Goal: Use online tool/utility: Utilize a website feature to perform a specific function

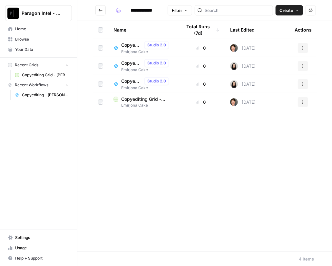
click at [28, 27] on span "Home" at bounding box center [42, 29] width 54 height 6
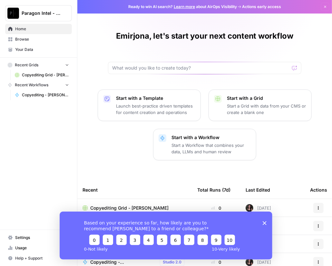
click at [24, 47] on span "Your Data" at bounding box center [42, 50] width 54 height 6
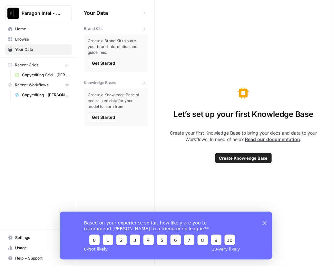
click at [23, 41] on span "Browse" at bounding box center [42, 39] width 54 height 6
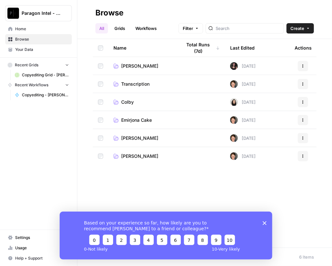
click at [147, 119] on span "Emirjona Cake" at bounding box center [136, 120] width 31 height 6
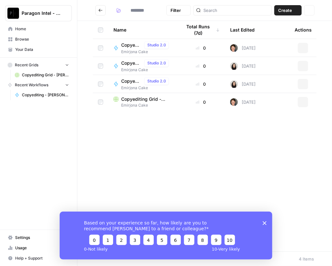
type input "**********"
click at [264, 224] on icon "Close survey" at bounding box center [264, 223] width 4 height 4
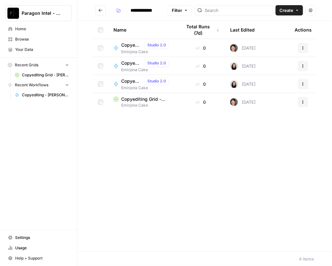
click at [129, 44] on span "Copyediting - [PERSON_NAME]" at bounding box center [131, 45] width 21 height 6
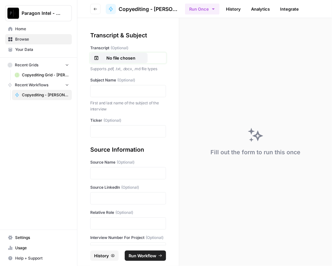
click at [121, 57] on p "No file chosen" at bounding box center [120, 58] width 41 height 6
click at [119, 92] on p at bounding box center [127, 91] width 67 height 6
click at [103, 135] on div at bounding box center [128, 131] width 76 height 12
click at [111, 130] on p at bounding box center [127, 131] width 67 height 6
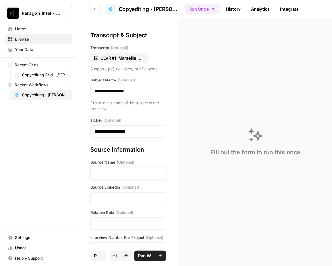
click at [102, 174] on p at bounding box center [127, 173] width 67 height 6
click at [116, 131] on p "**********" at bounding box center [125, 131] width 63 height 6
click at [106, 170] on p at bounding box center [127, 173] width 67 height 6
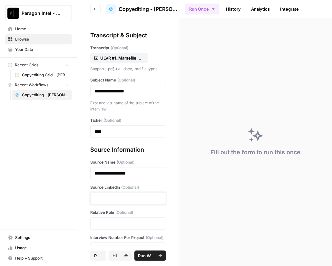
click at [113, 200] on p at bounding box center [127, 198] width 67 height 6
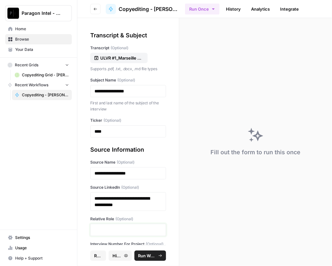
click at [108, 228] on p at bounding box center [127, 230] width 67 height 6
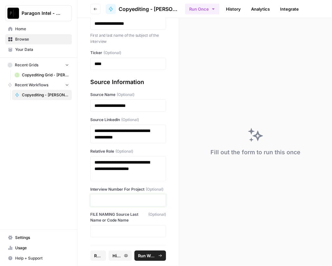
click at [115, 203] on p at bounding box center [127, 200] width 67 height 6
click at [151, 254] on span "Run Workflow" at bounding box center [147, 256] width 18 height 6
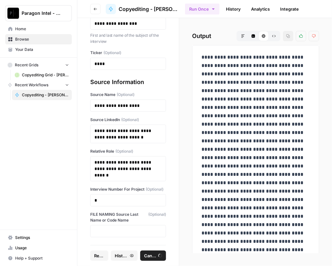
scroll to position [0, 0]
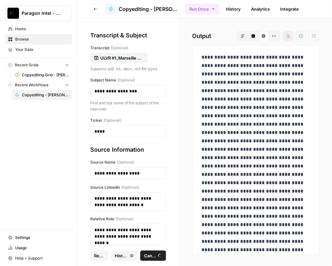
click at [103, 256] on span "Reset" at bounding box center [99, 256] width 10 height 6
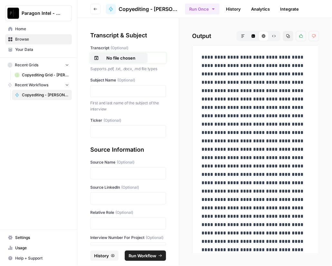
click at [114, 60] on p "No file chosen" at bounding box center [120, 58] width 41 height 6
click at [117, 94] on p at bounding box center [127, 91] width 67 height 6
click at [98, 129] on p at bounding box center [127, 131] width 67 height 6
click at [103, 175] on p at bounding box center [127, 173] width 67 height 6
click at [111, 196] on p at bounding box center [127, 198] width 67 height 6
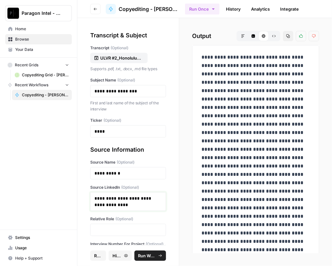
scroll to position [50, 0]
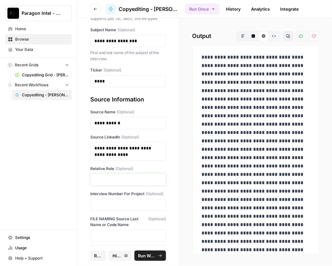
click at [102, 177] on p at bounding box center [127, 180] width 67 height 6
click at [104, 208] on p at bounding box center [127, 205] width 67 height 6
click at [145, 253] on span "Run Workflow" at bounding box center [147, 256] width 18 height 6
drag, startPoint x: 24, startPoint y: 40, endPoint x: 21, endPoint y: 38, distance: 4.3
click at [21, 38] on span "Browse" at bounding box center [42, 39] width 54 height 6
